Goal: Navigation & Orientation: Find specific page/section

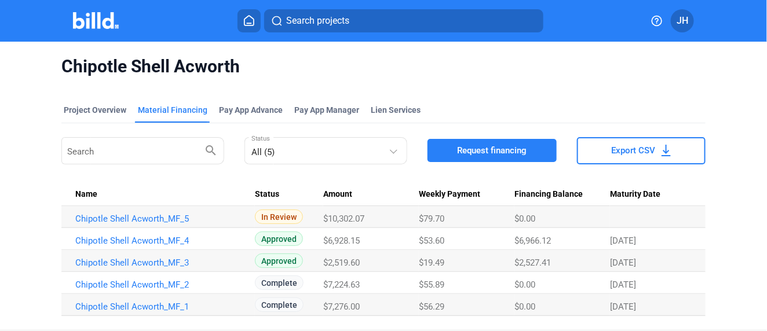
click at [172, 111] on div "Material Financing" at bounding box center [172, 110] width 69 height 12
click at [92, 106] on div "Project Overview" at bounding box center [95, 110] width 63 height 12
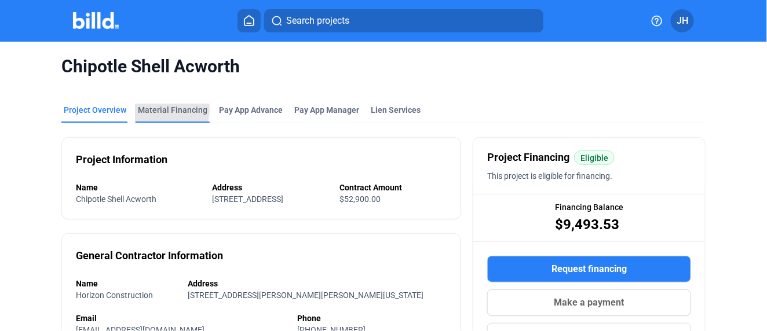
click at [156, 109] on div "Material Financing" at bounding box center [172, 110] width 69 height 12
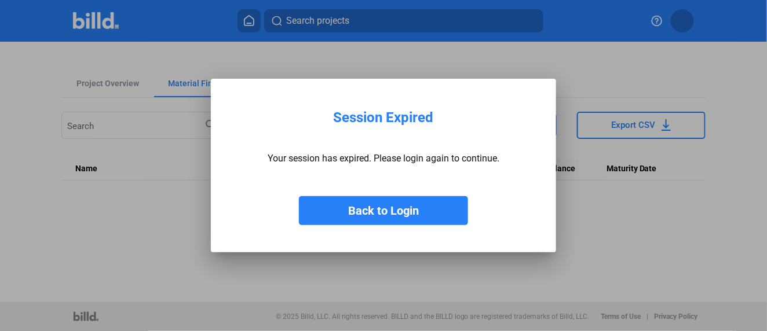
click at [397, 210] on button "Back to Login" at bounding box center [383, 210] width 169 height 29
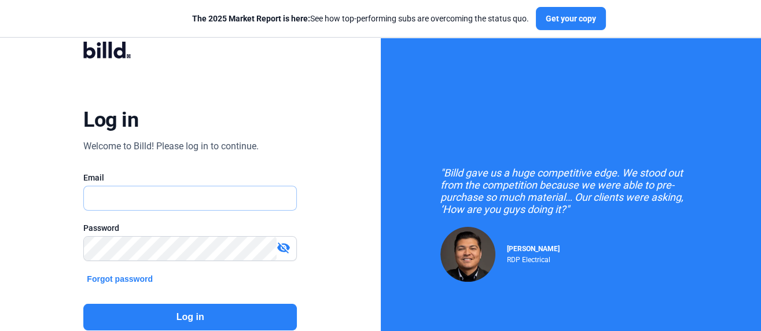
click at [130, 197] on input "text" at bounding box center [184, 198] width 200 height 24
type input "[EMAIL_ADDRESS][DOMAIN_NAME]"
click at [207, 314] on button "Log in" at bounding box center [190, 317] width 214 height 27
